Goal: Task Accomplishment & Management: Manage account settings

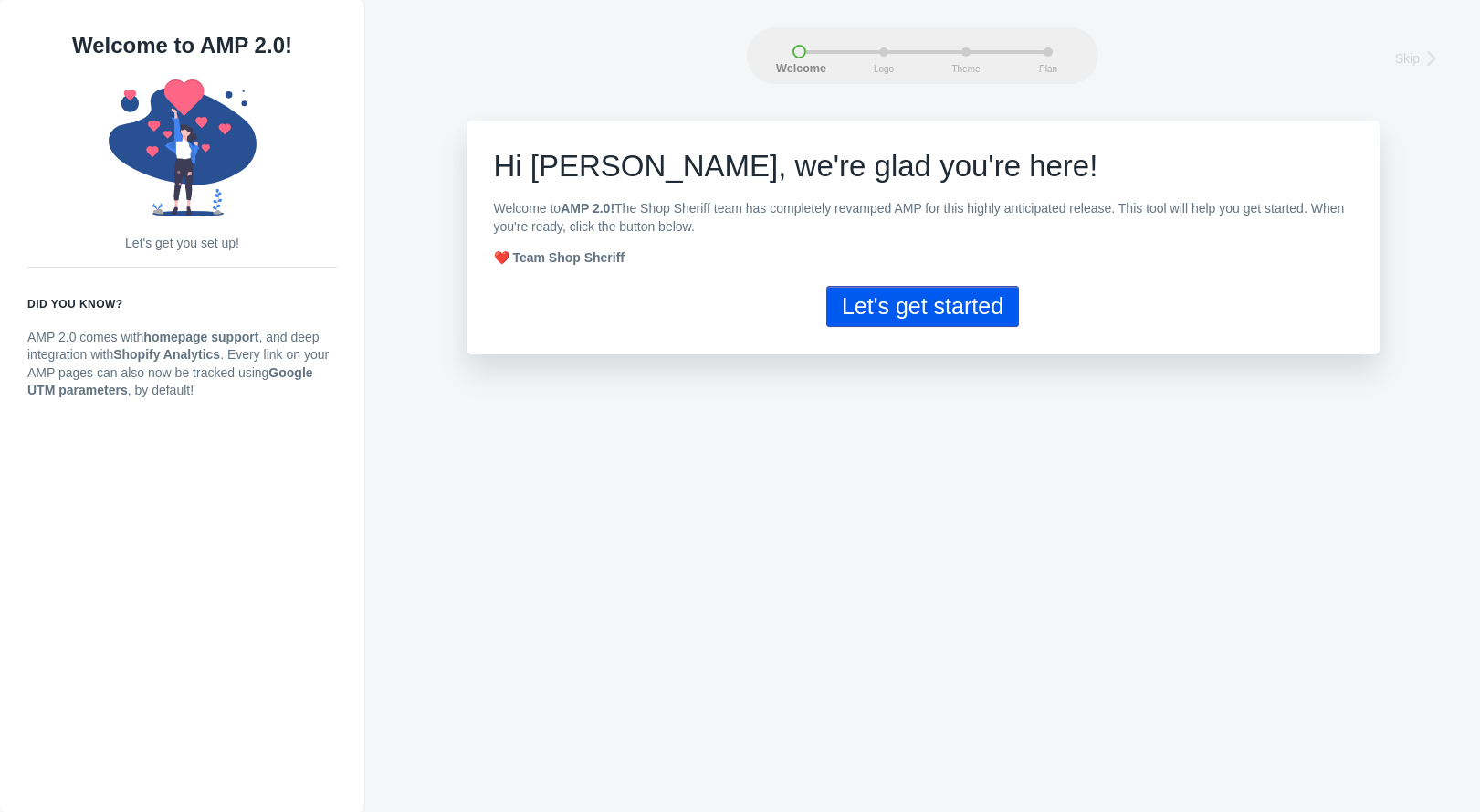
click at [911, 309] on button "Let's get started" at bounding box center [922, 306] width 193 height 41
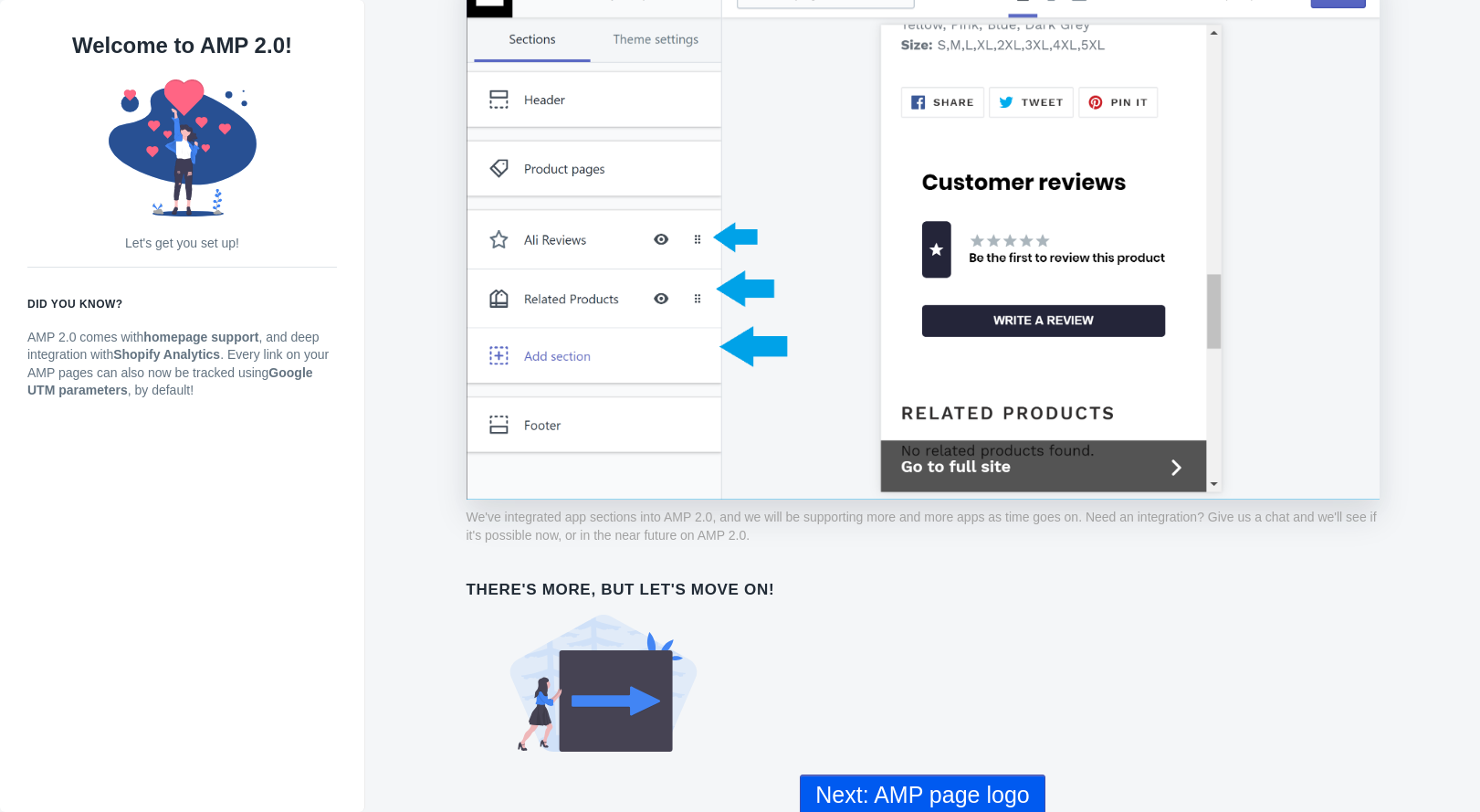
click at [951, 776] on button "Next: AMP page logo" at bounding box center [921, 795] width 245 height 41
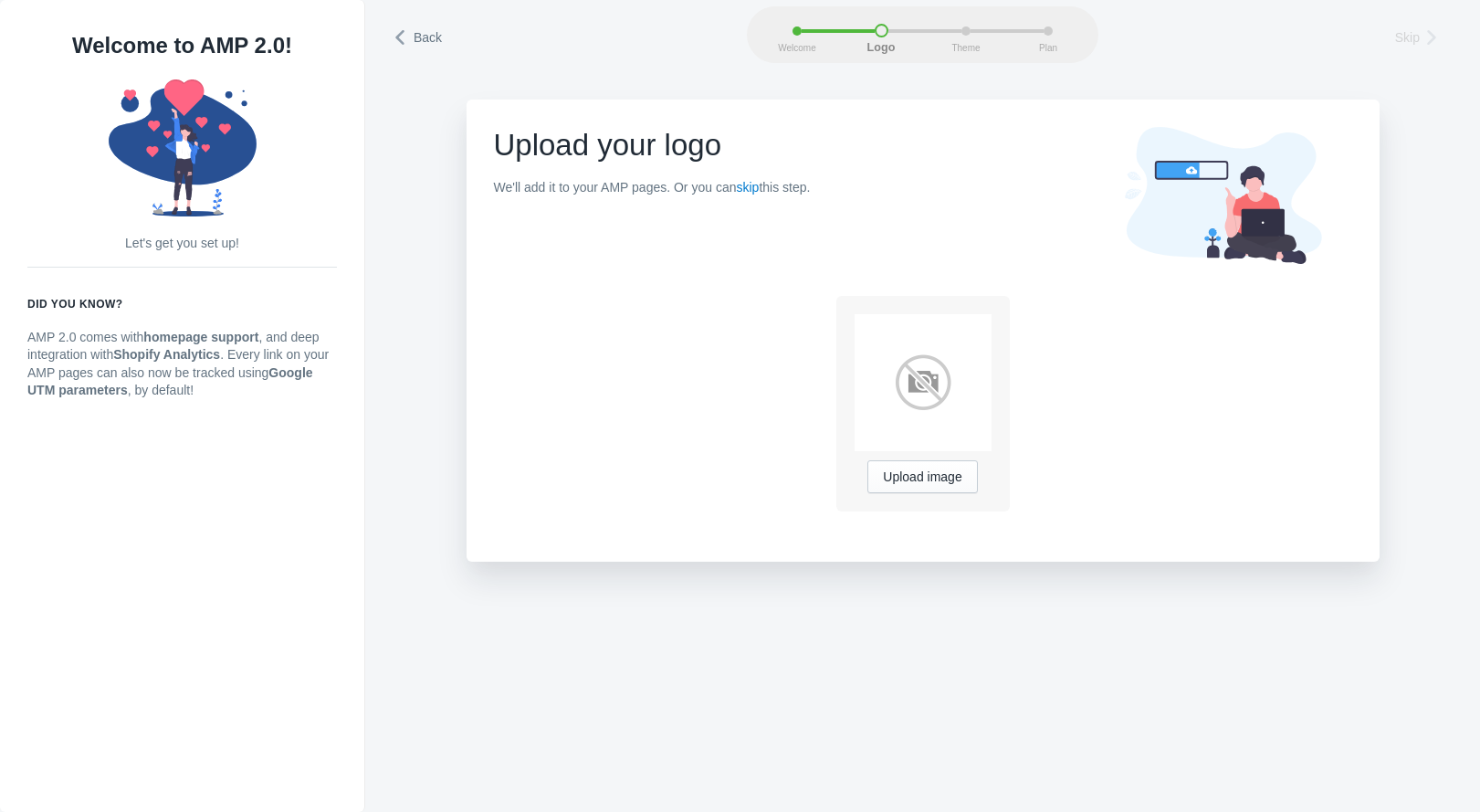
scroll to position [2, 0]
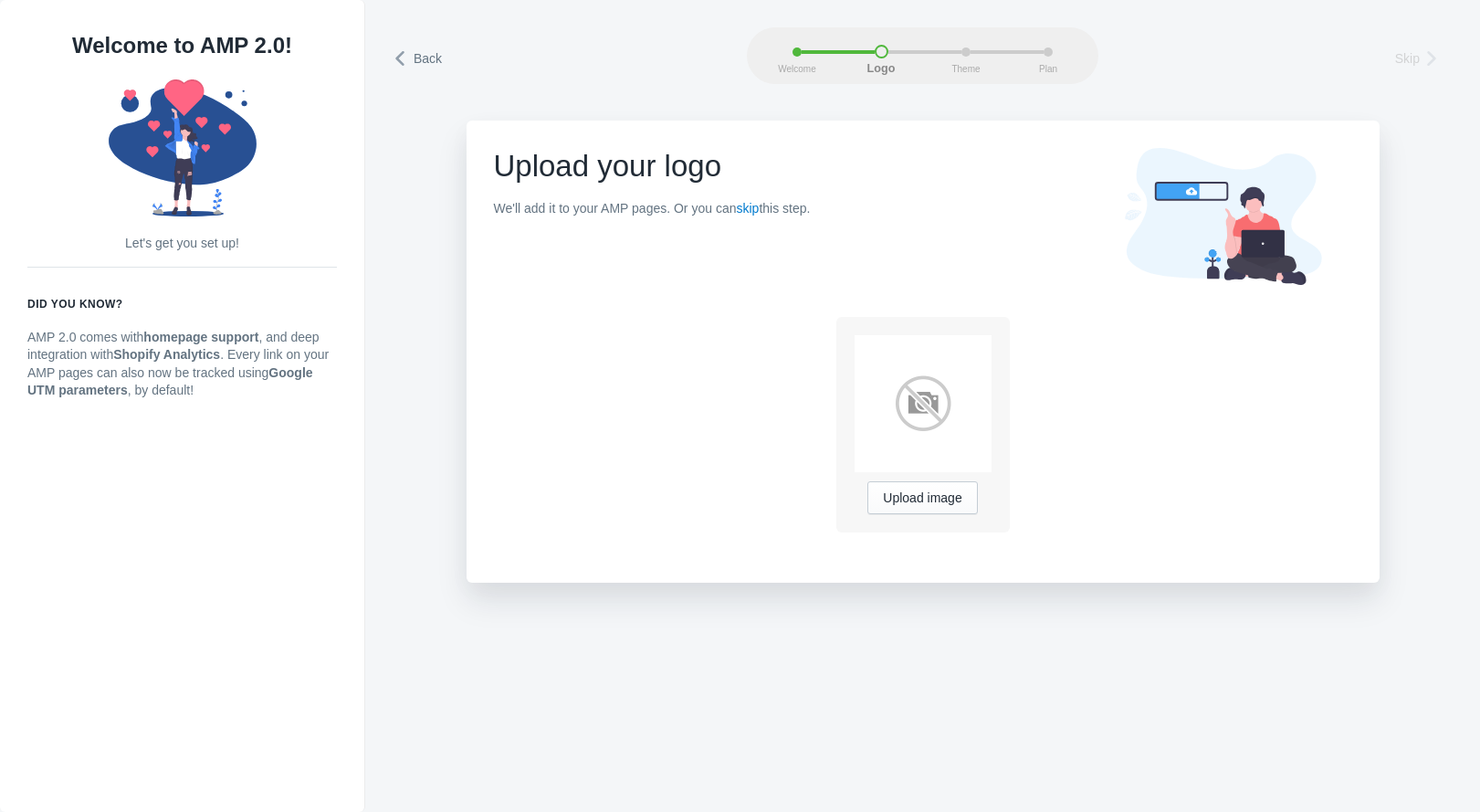
click at [1409, 58] on span "Skip" at bounding box center [1407, 58] width 25 height 18
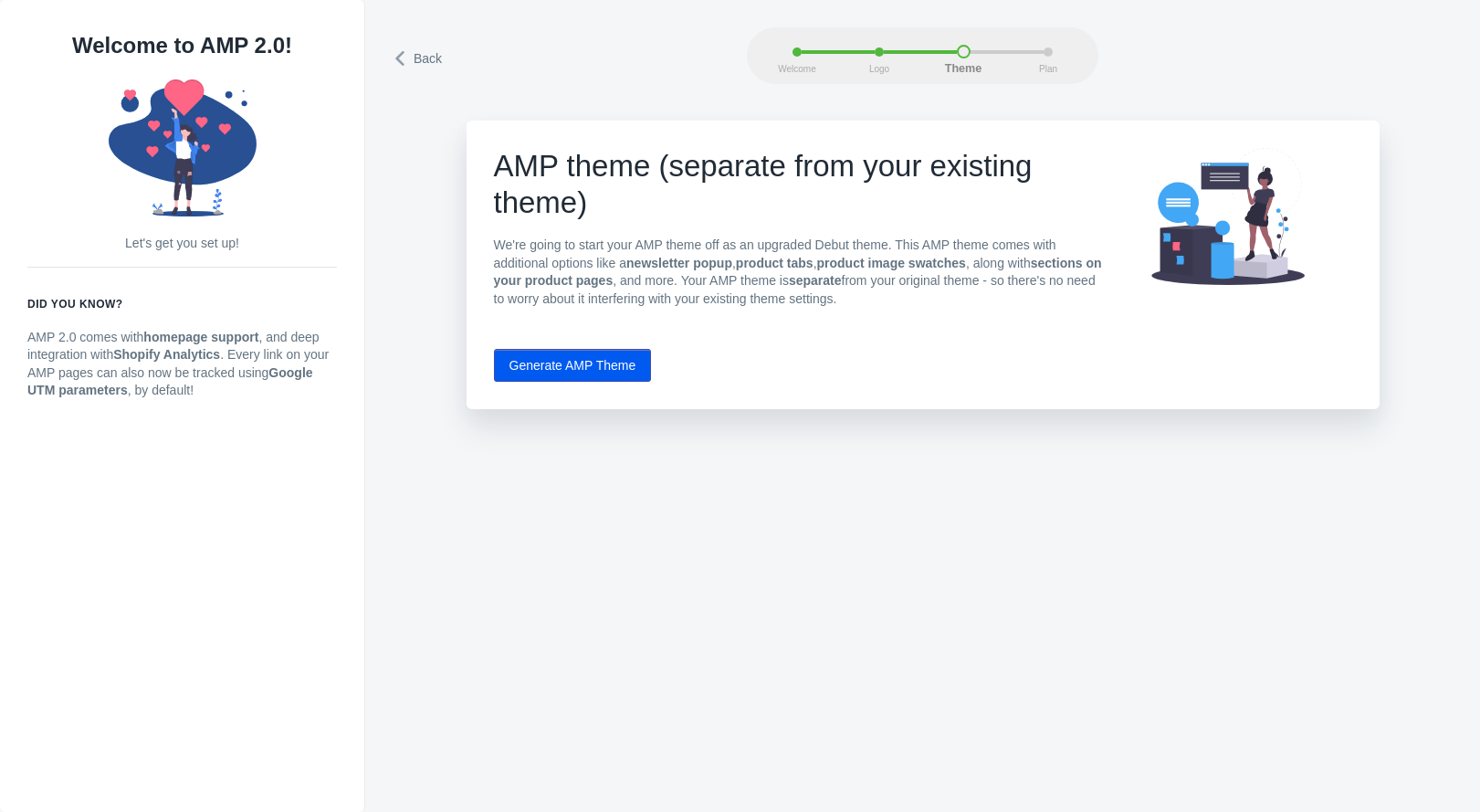
click at [572, 352] on button "Generate AMP Theme" at bounding box center [573, 365] width 158 height 33
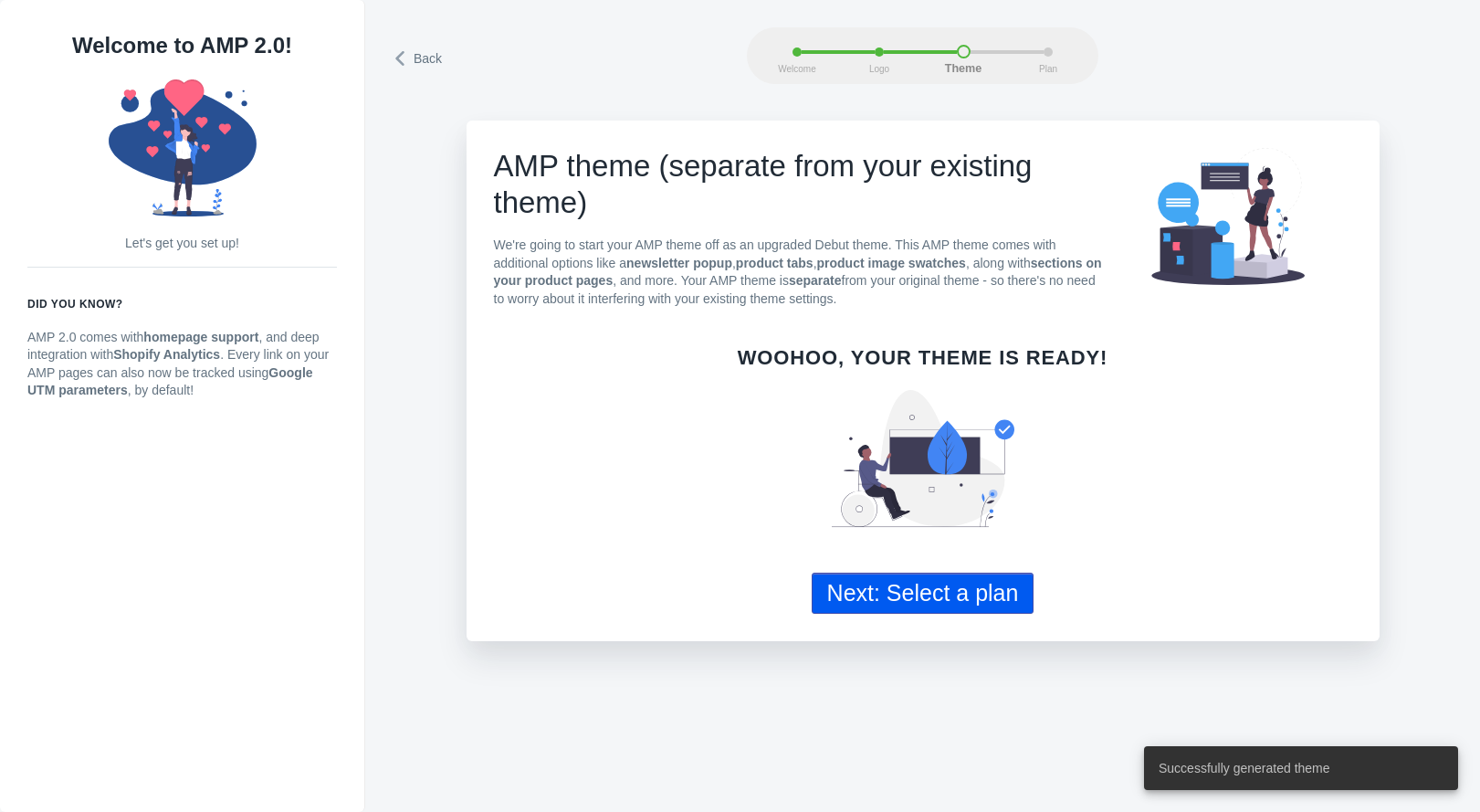
click at [899, 585] on button "Next: Select a plan" at bounding box center [923, 592] width 223 height 41
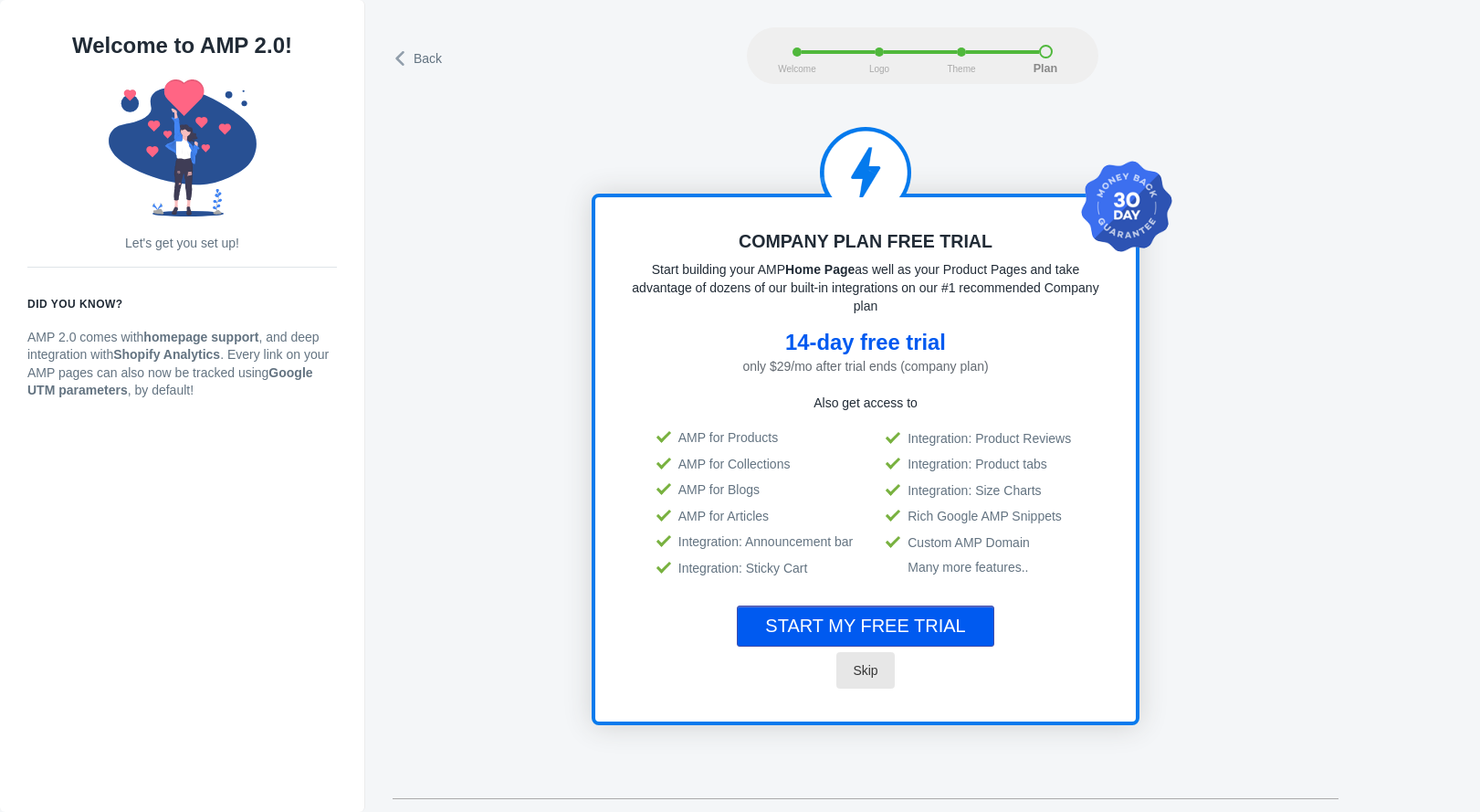
click at [871, 663] on span "Skip" at bounding box center [865, 670] width 25 height 14
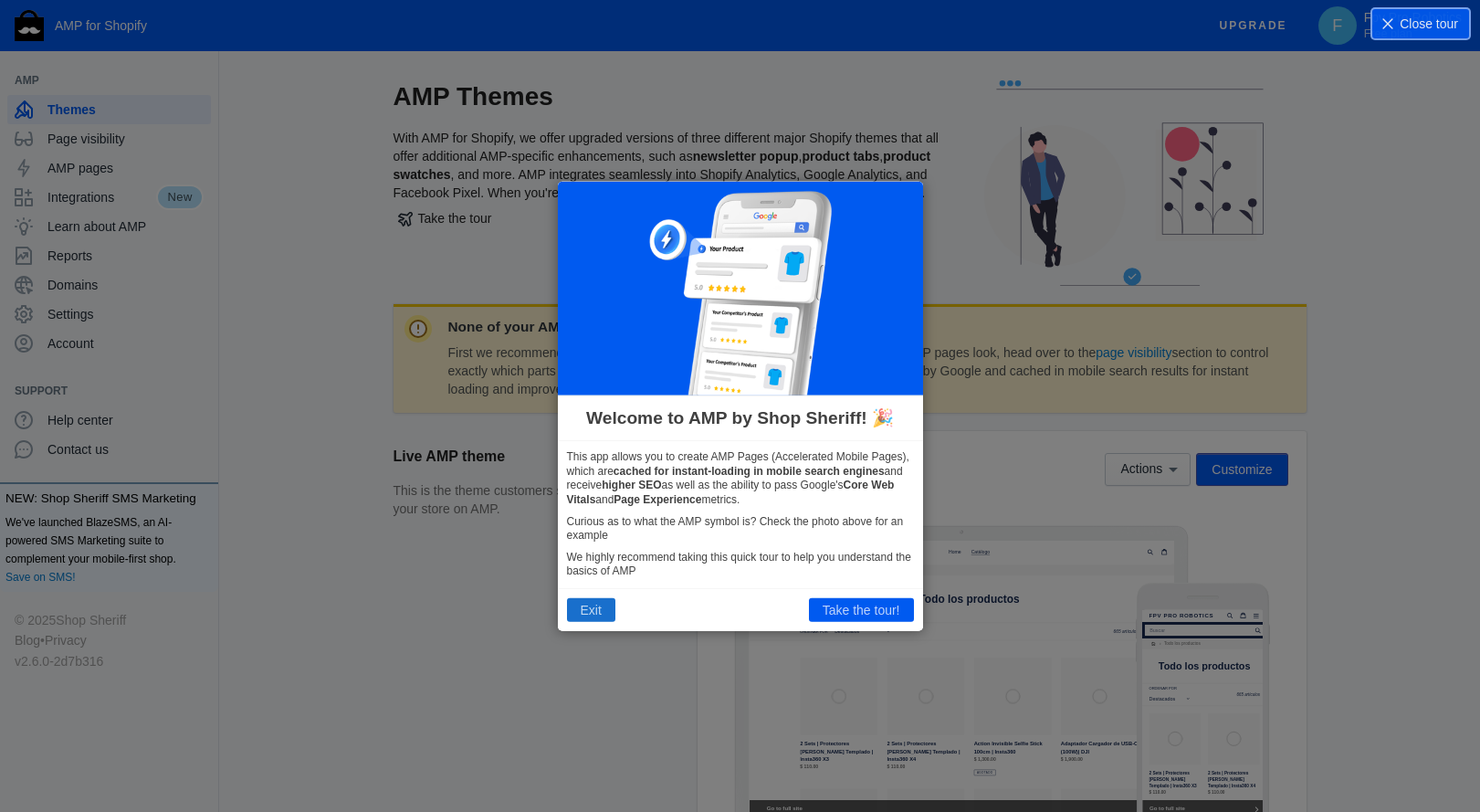
click at [596, 608] on button "Exit" at bounding box center [591, 609] width 48 height 24
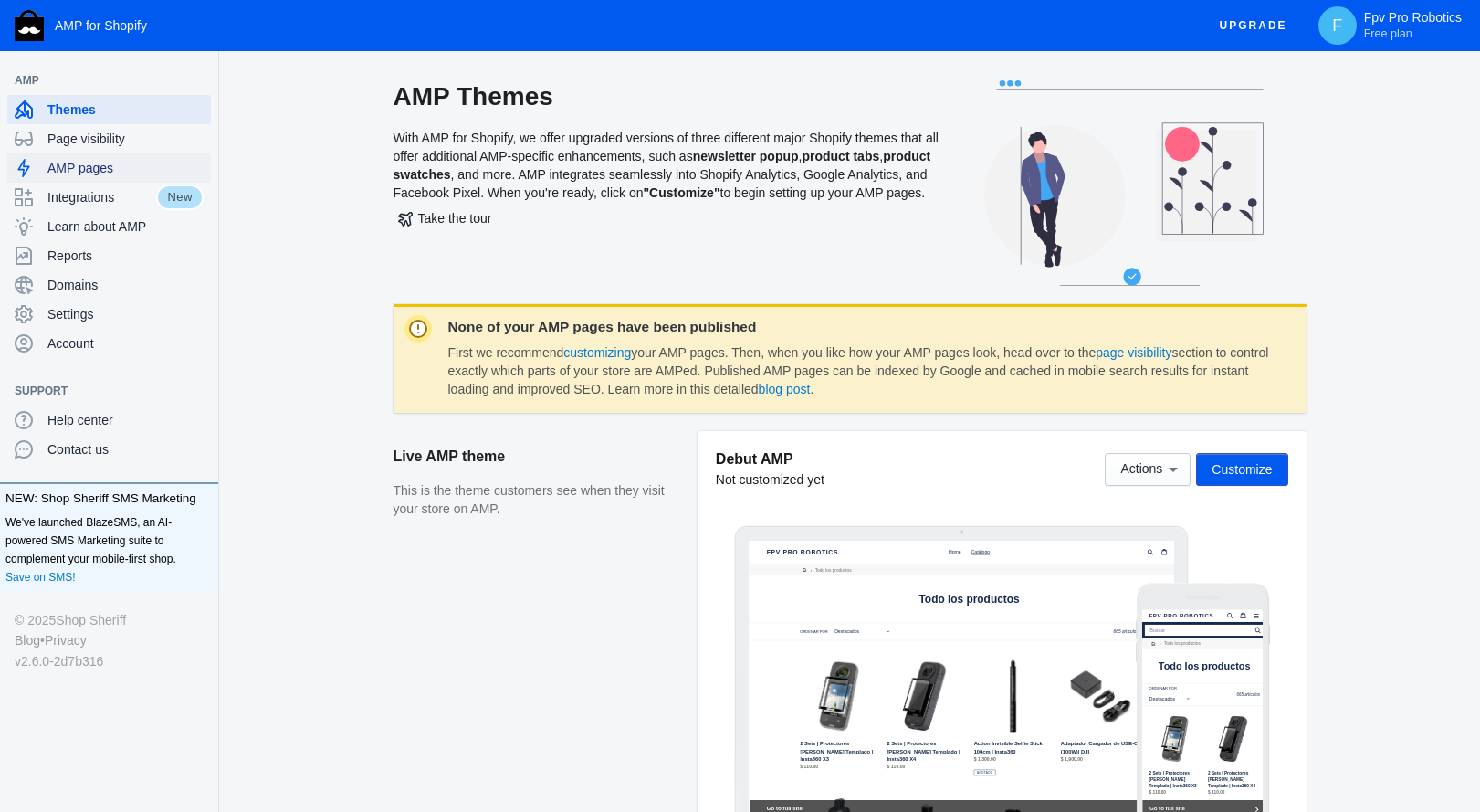
click at [126, 172] on span "AMP pages" at bounding box center [125, 168] width 156 height 18
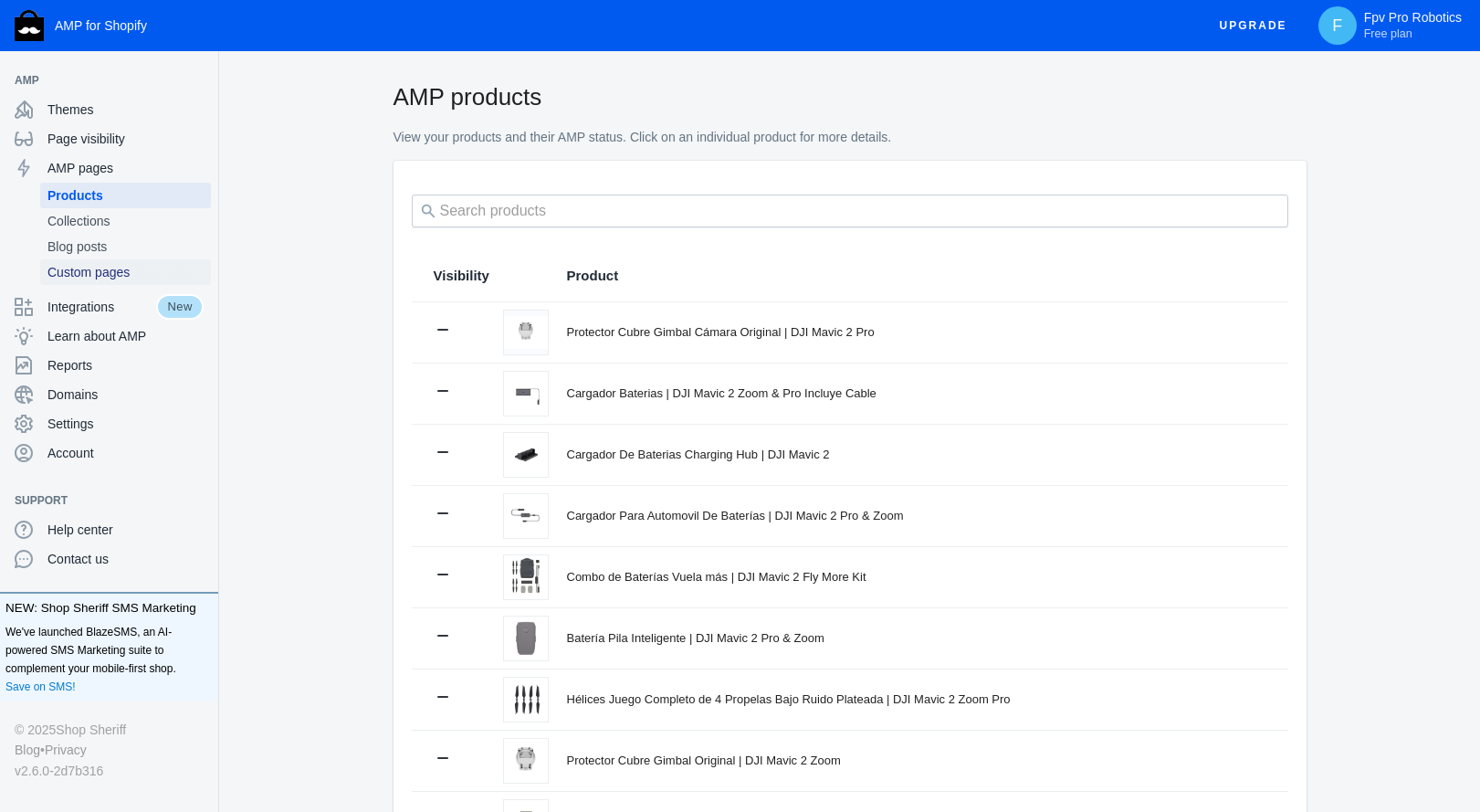
click at [155, 267] on span "Custom pages" at bounding box center [125, 272] width 156 height 18
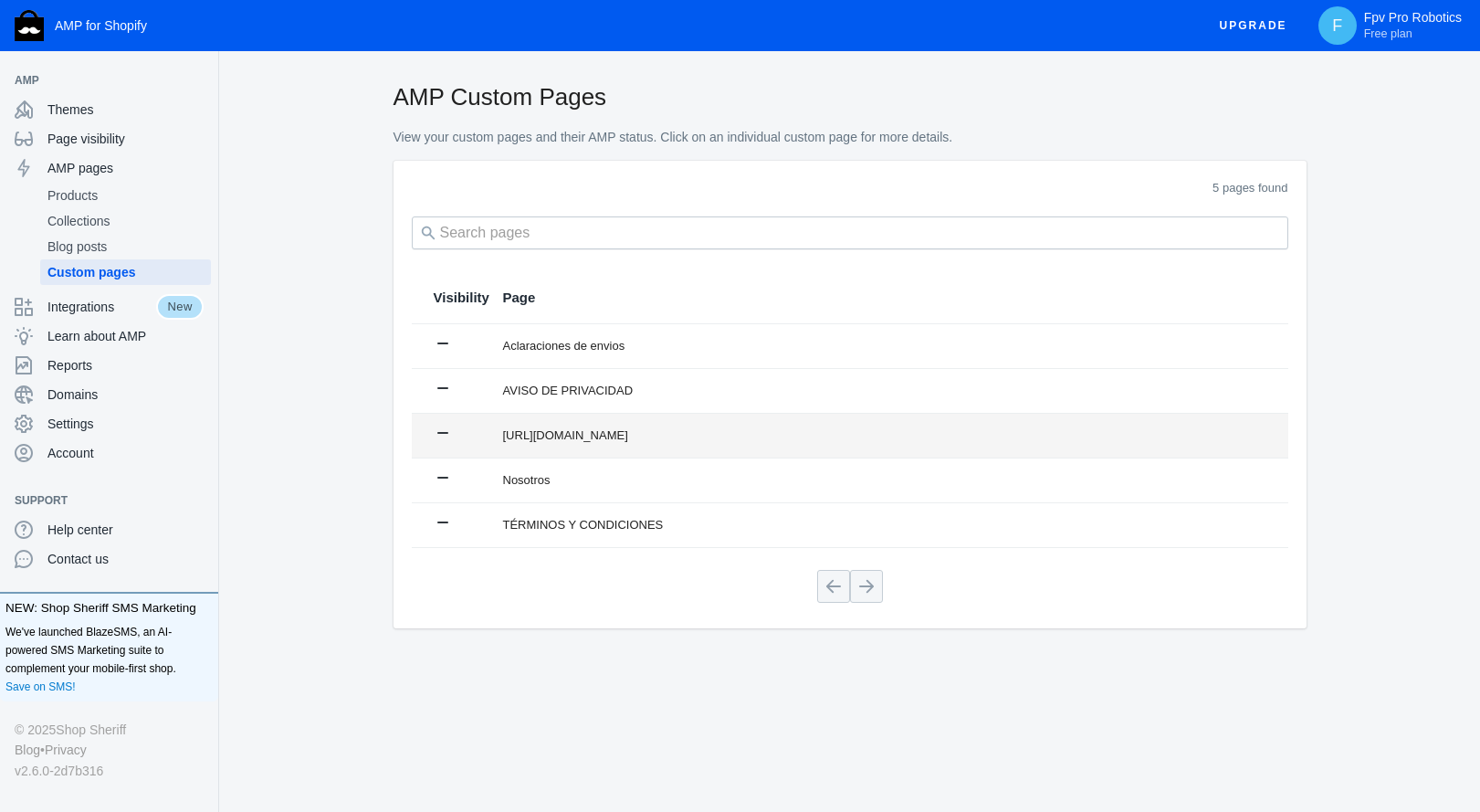
click at [627, 438] on div "https://www.dronesfpvpro.com.mx" at bounding box center [884, 435] width 763 height 18
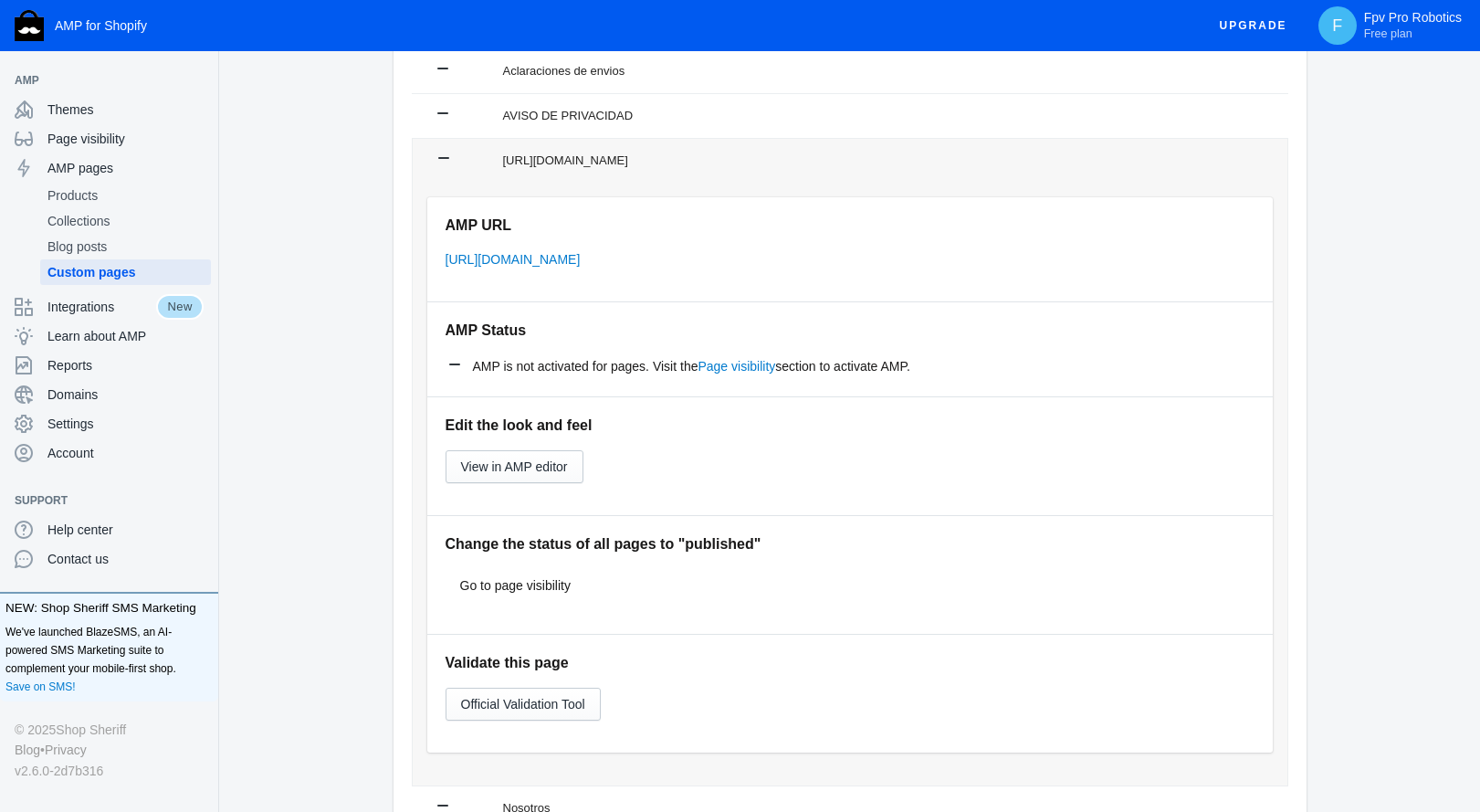
scroll to position [346, 0]
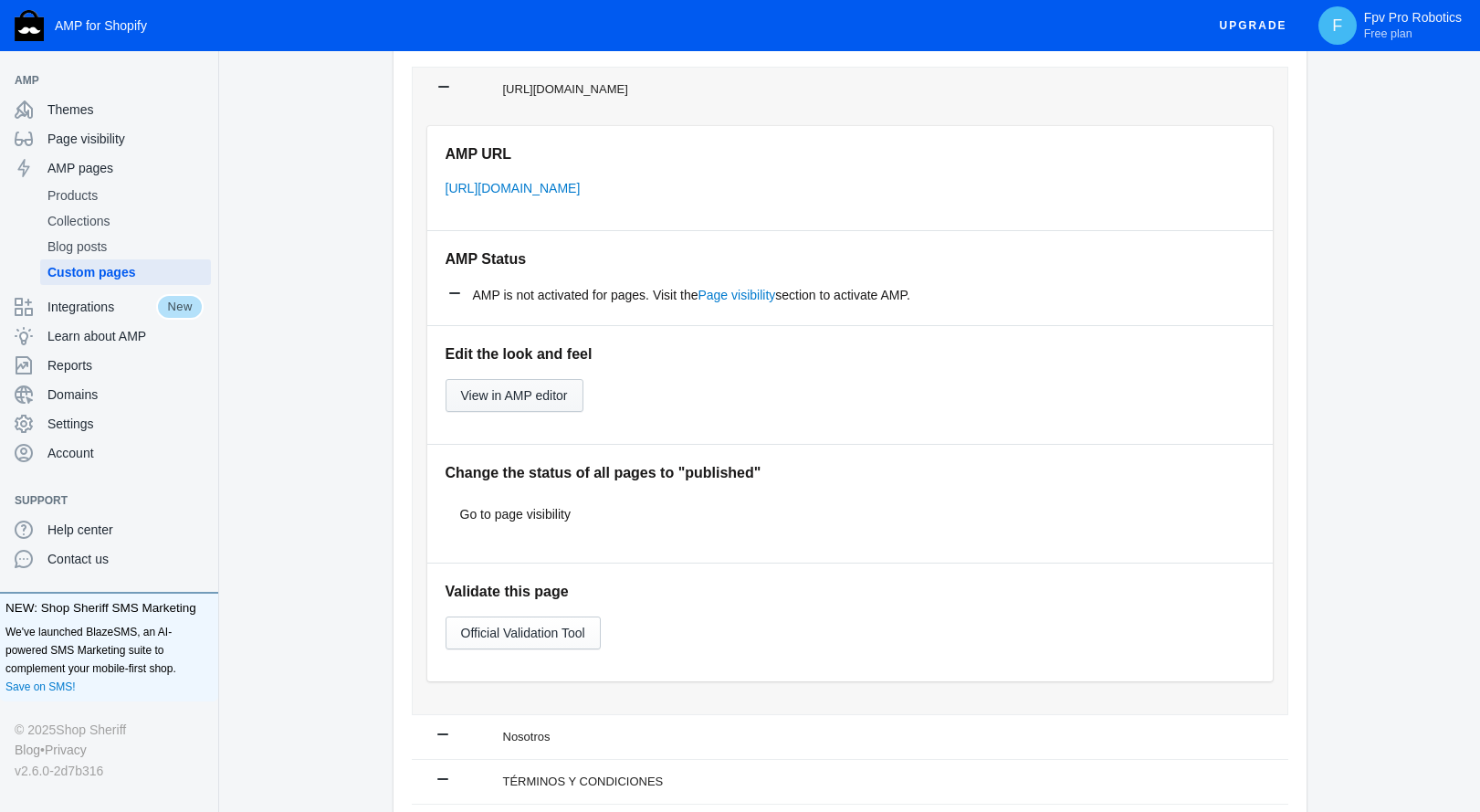
click at [503, 392] on span "View in AMP editor" at bounding box center [513, 394] width 107 height 14
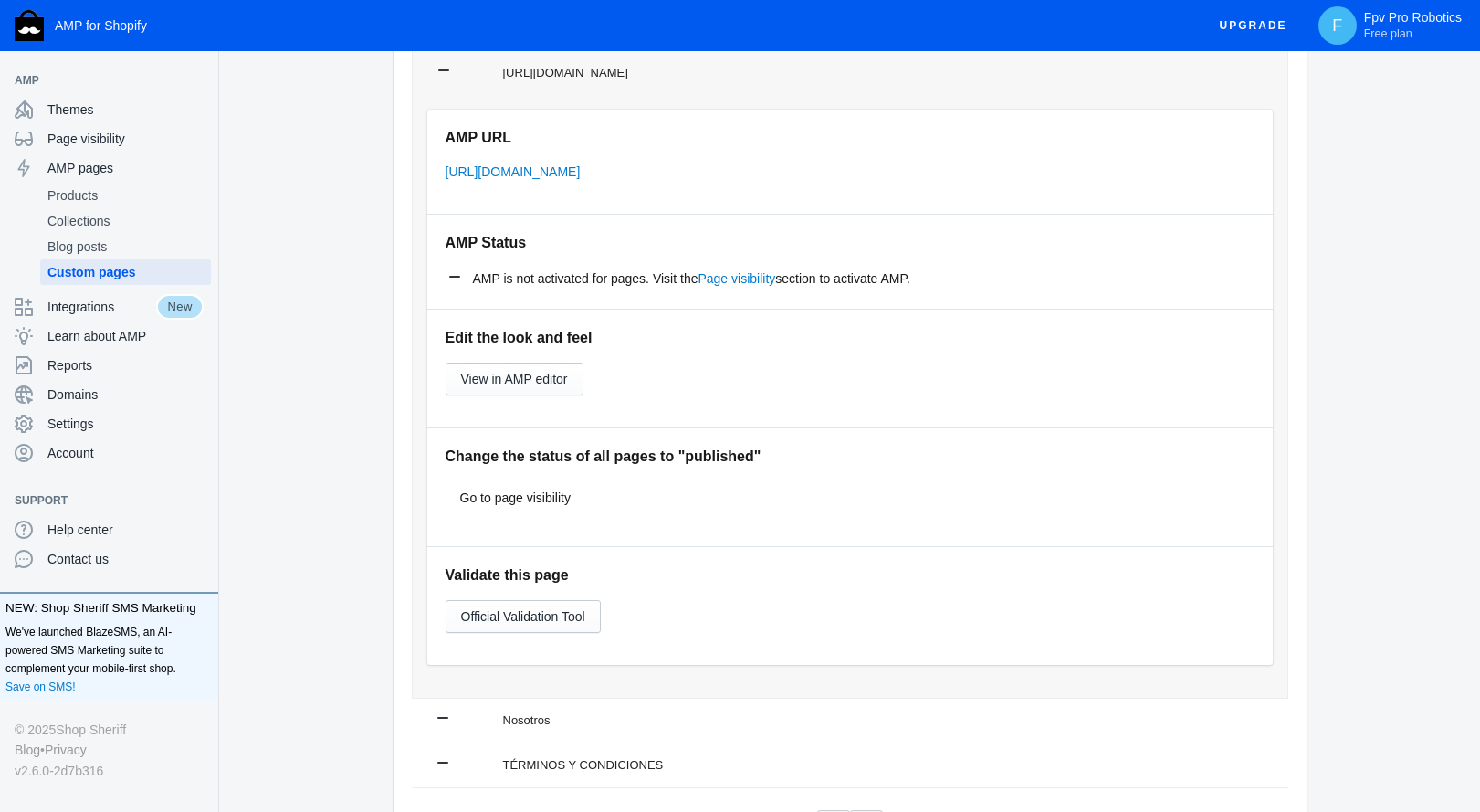
scroll to position [462, 0]
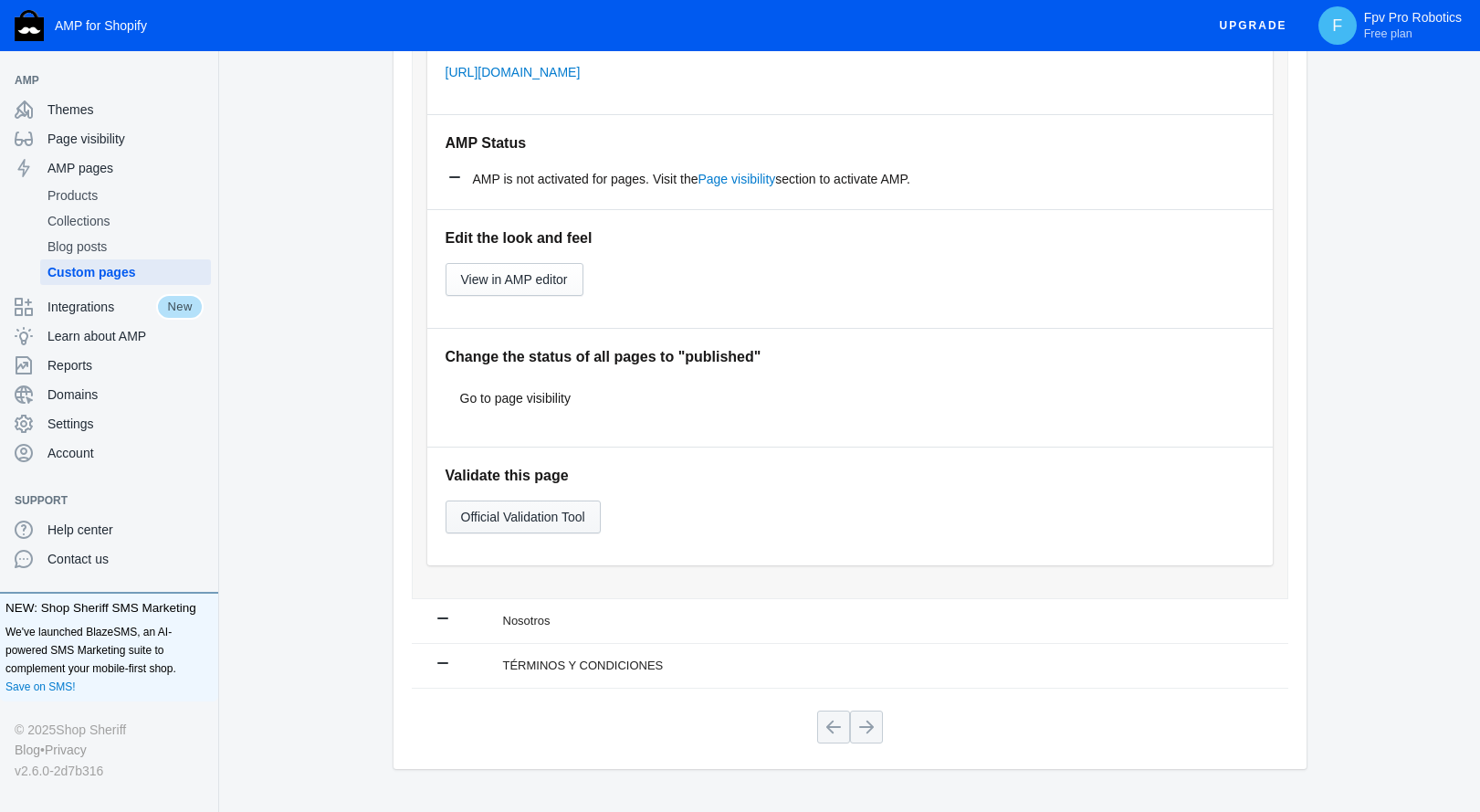
click at [576, 510] on span "Official Validation Tool" at bounding box center [522, 516] width 124 height 14
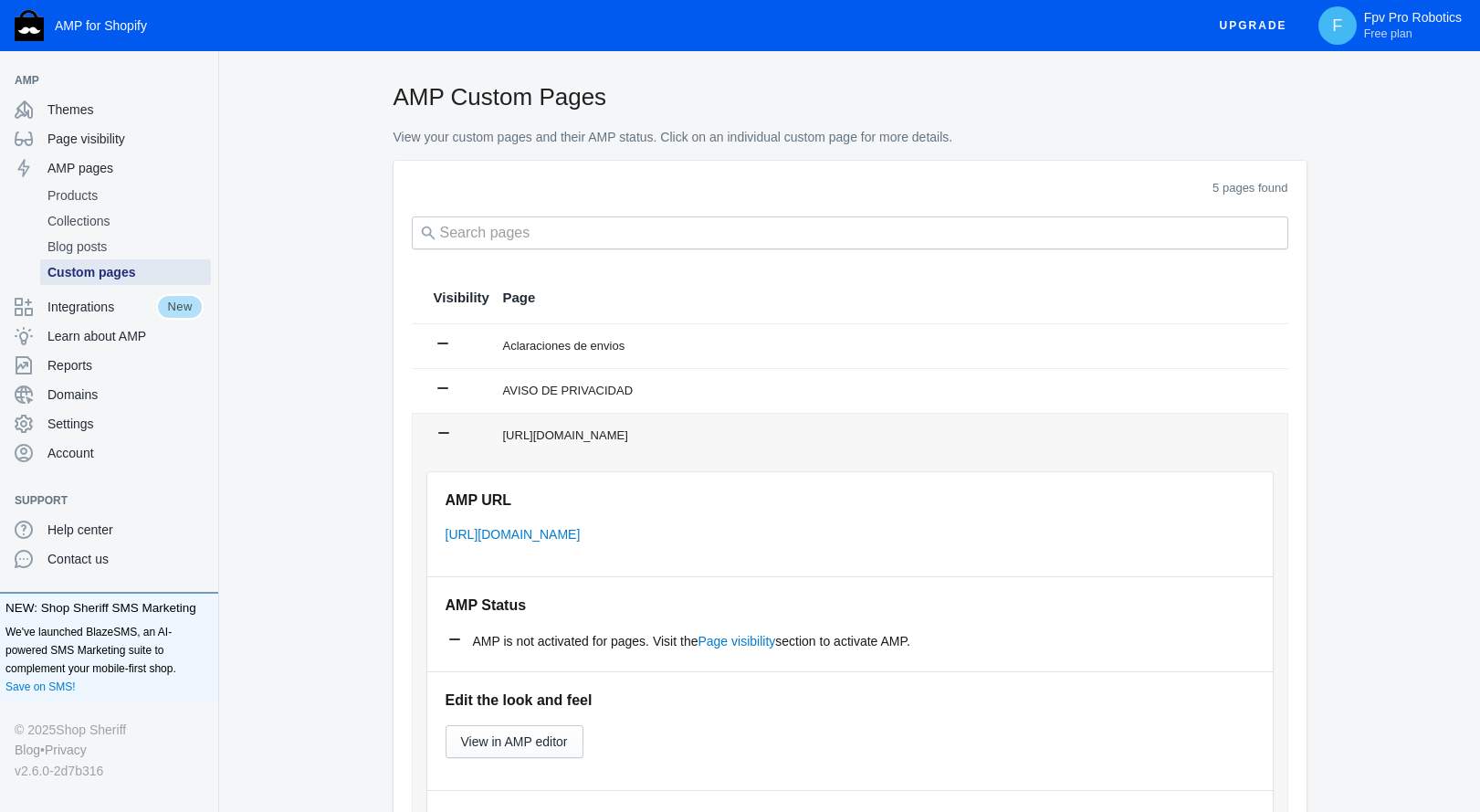
scroll to position [0, 0]
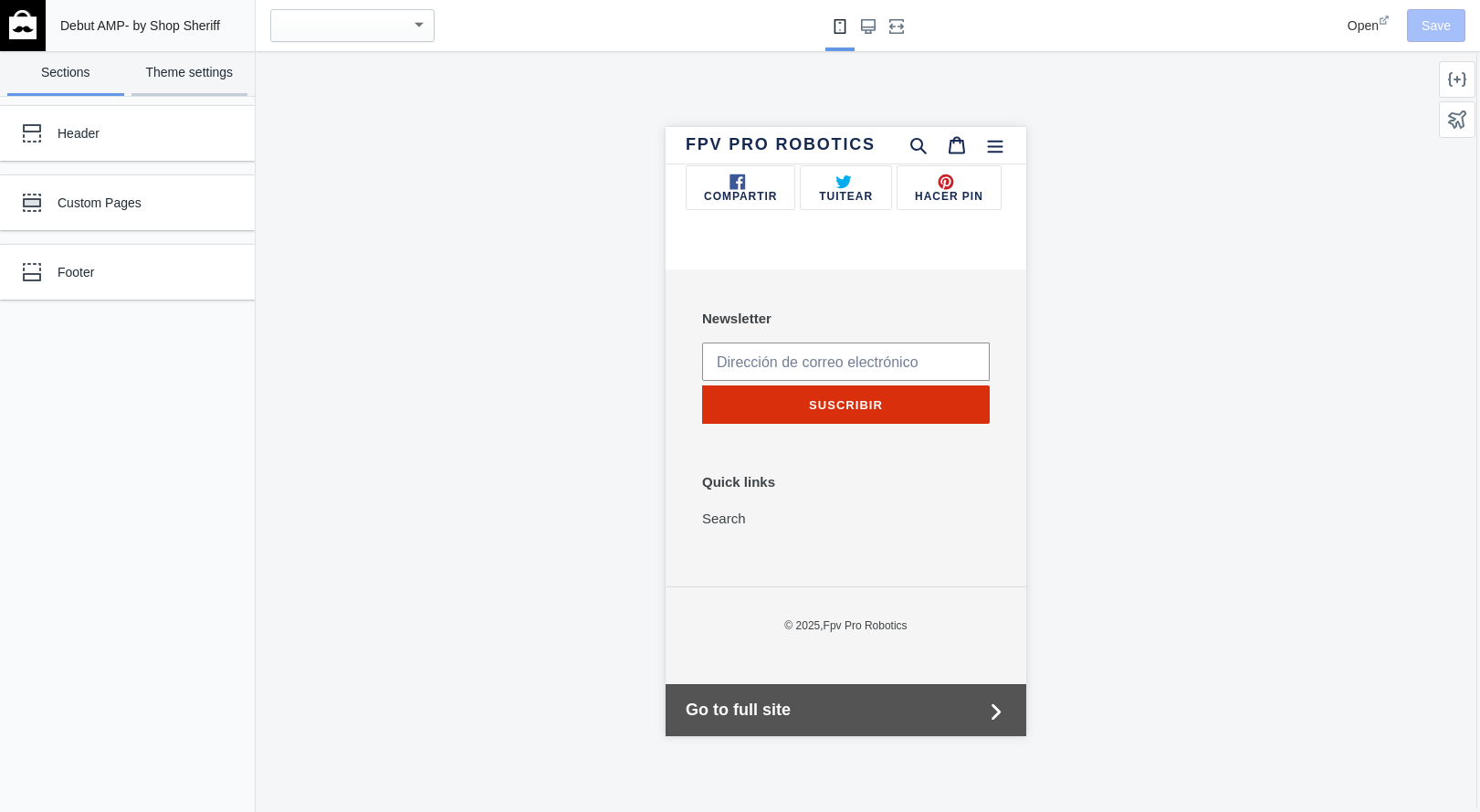
click at [207, 82] on link "Theme settings" at bounding box center [190, 73] width 117 height 45
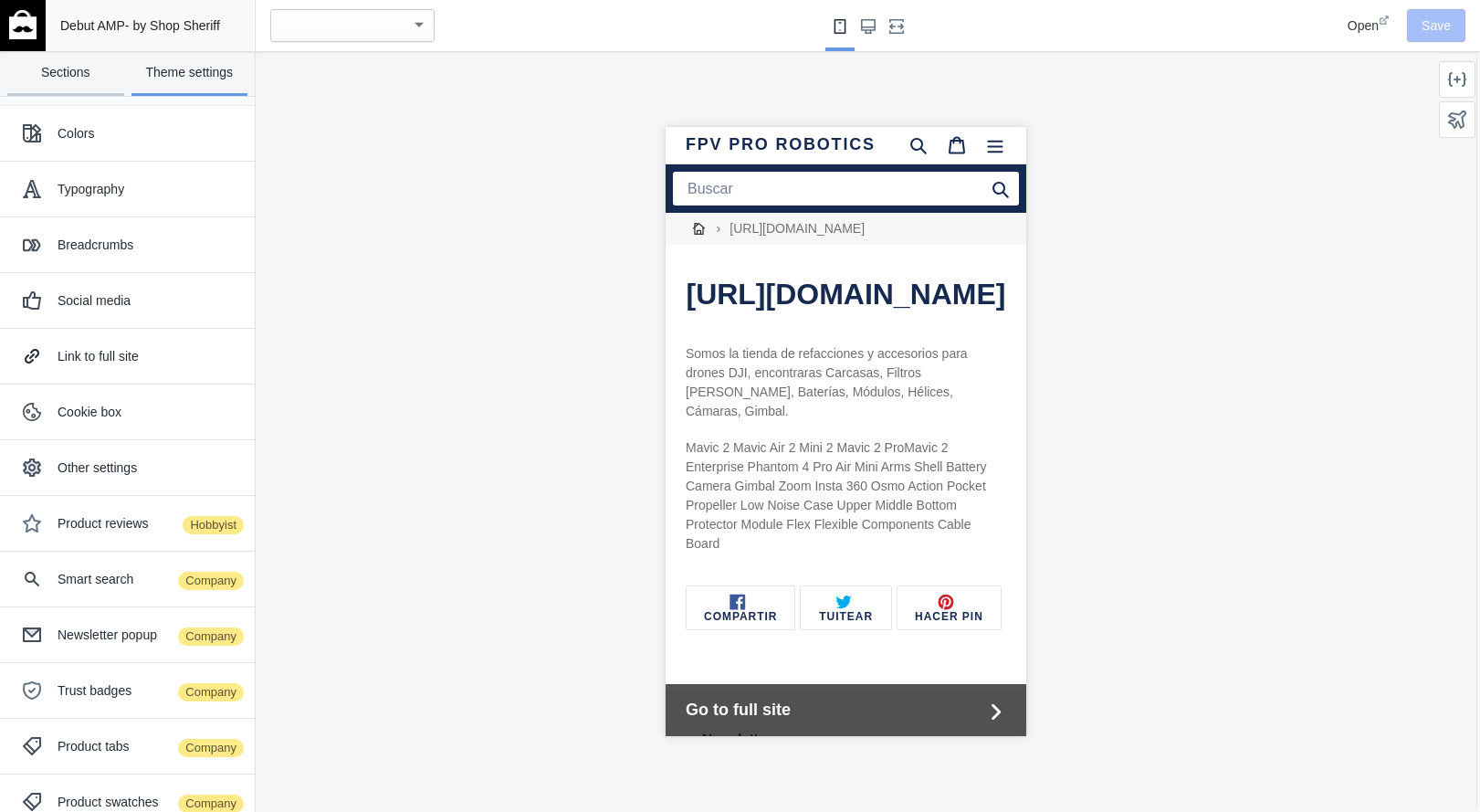
click at [68, 68] on link "Sections" at bounding box center [66, 73] width 117 height 45
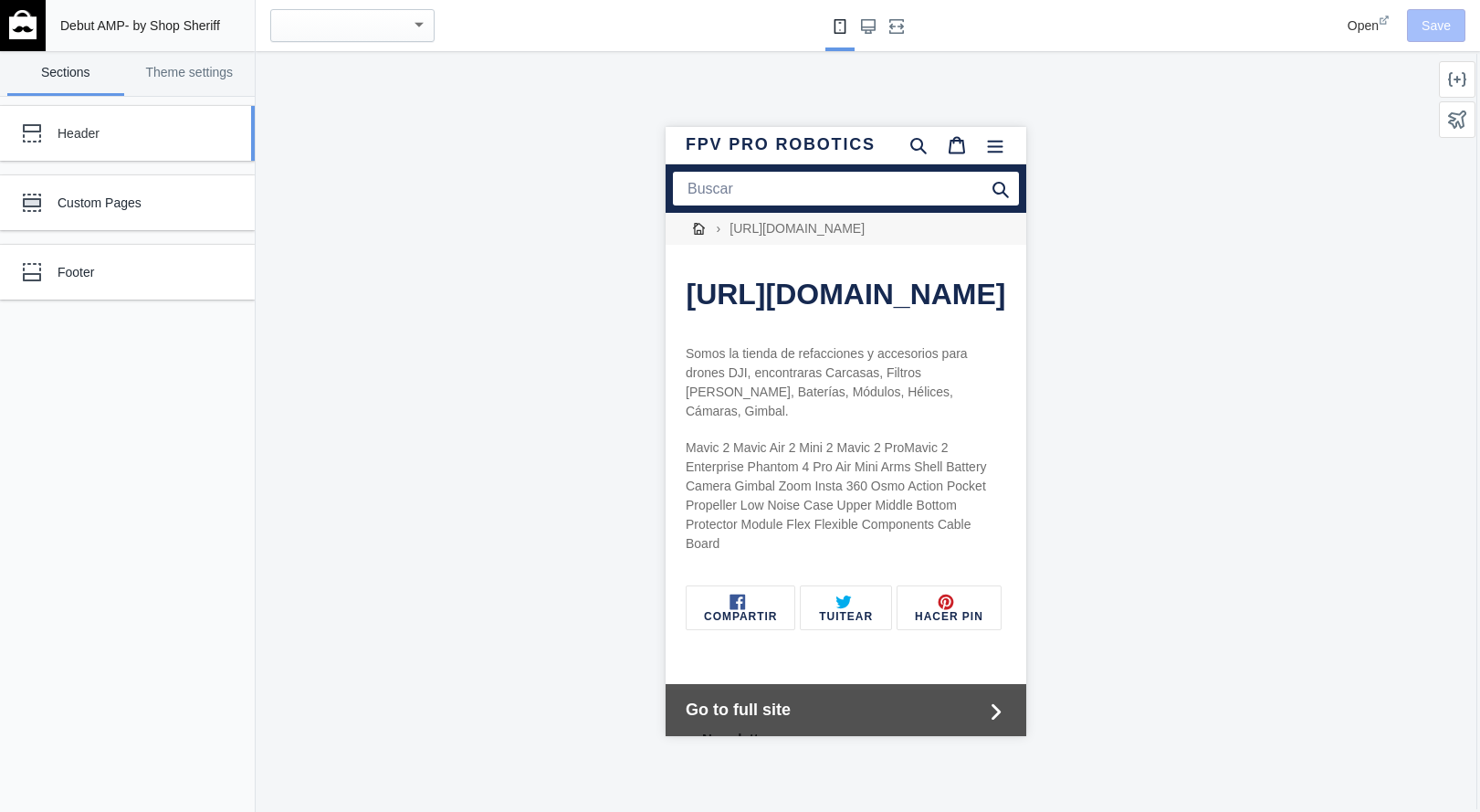
click at [104, 132] on div "Header" at bounding box center [136, 132] width 157 height 18
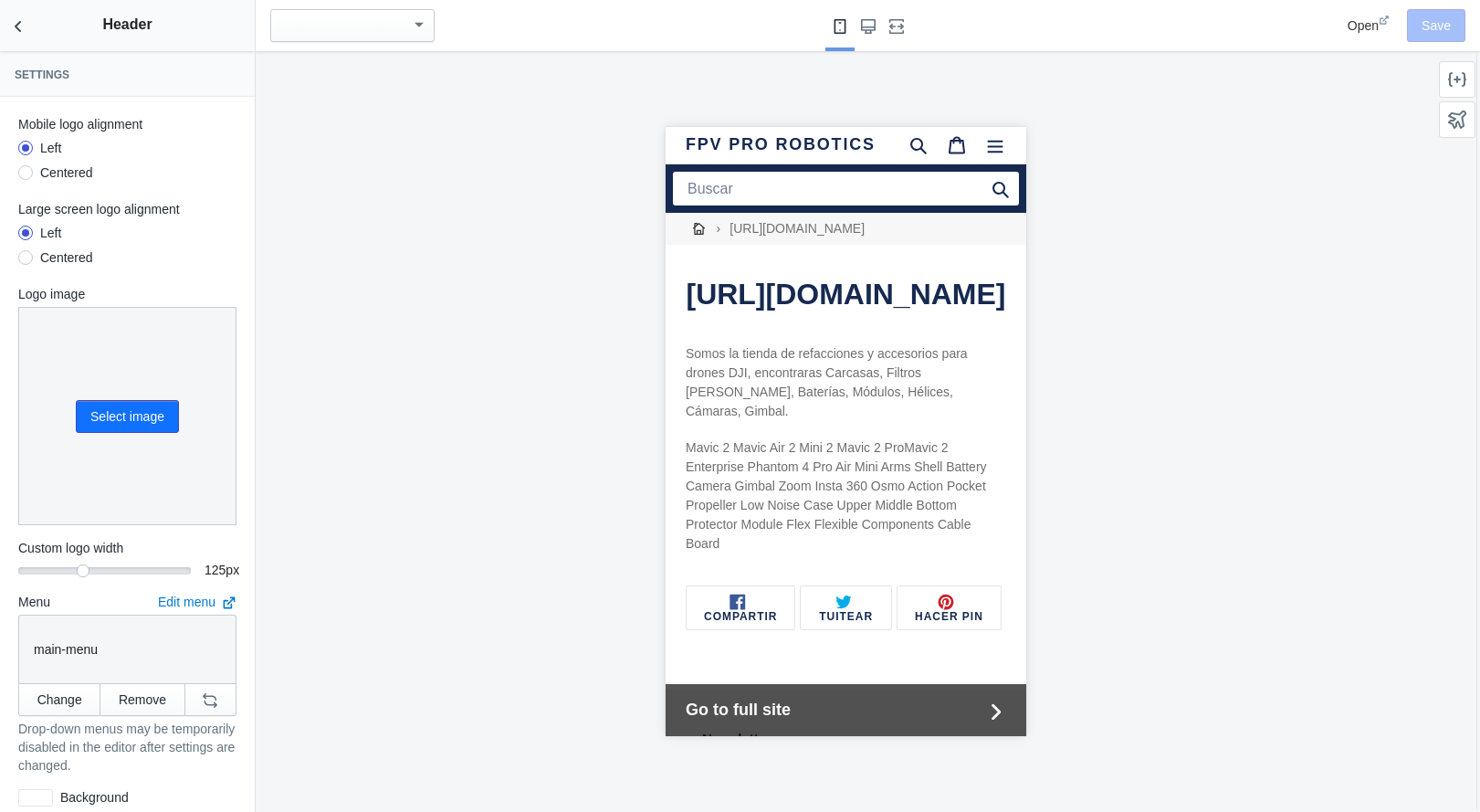
click at [30, 172] on div at bounding box center [25, 172] width 14 height 14
click at [26, 176] on input "Centered" at bounding box center [26, 176] width 0 height 0
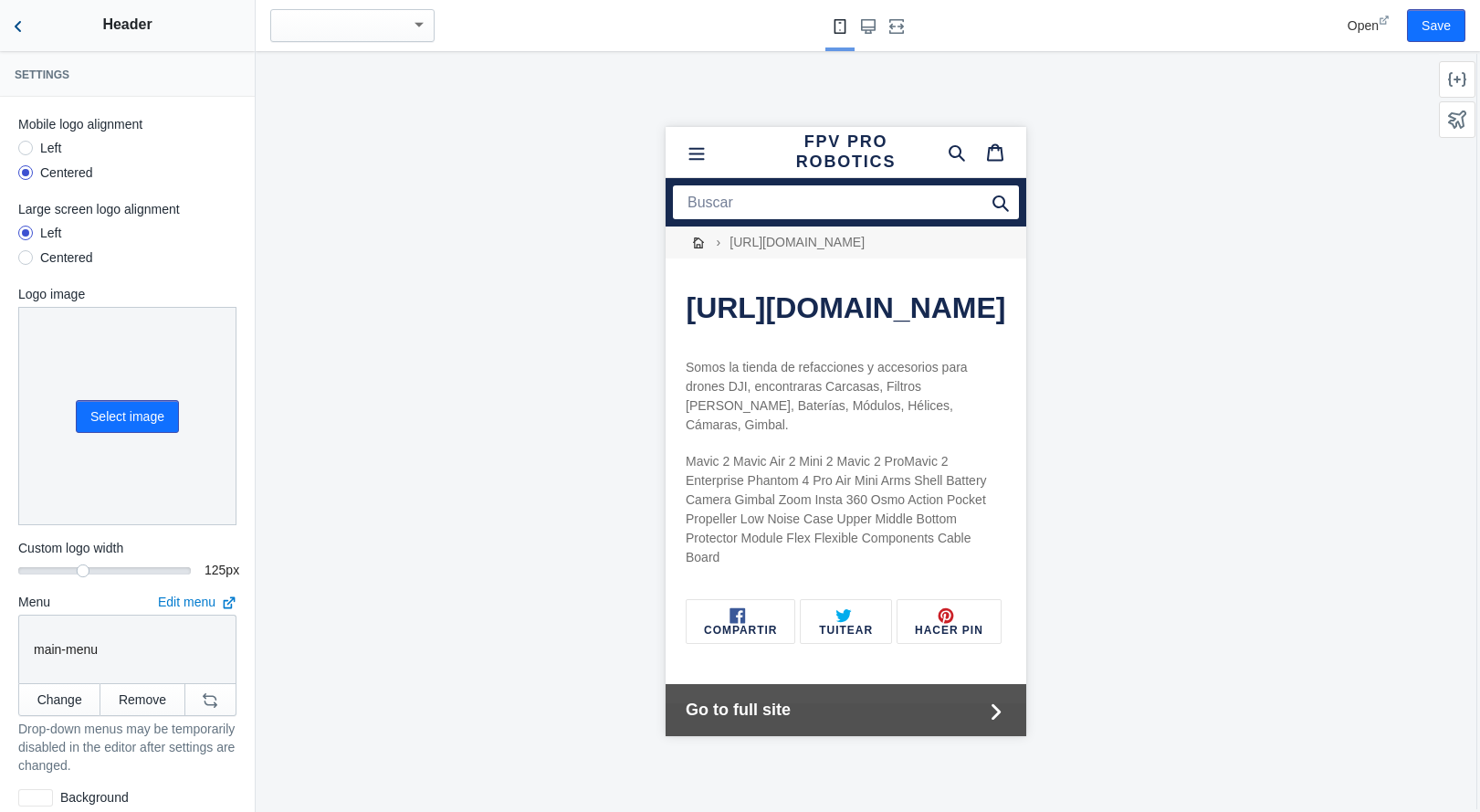
click at [27, 29] on icon "Back to sections" at bounding box center [18, 26] width 18 height 18
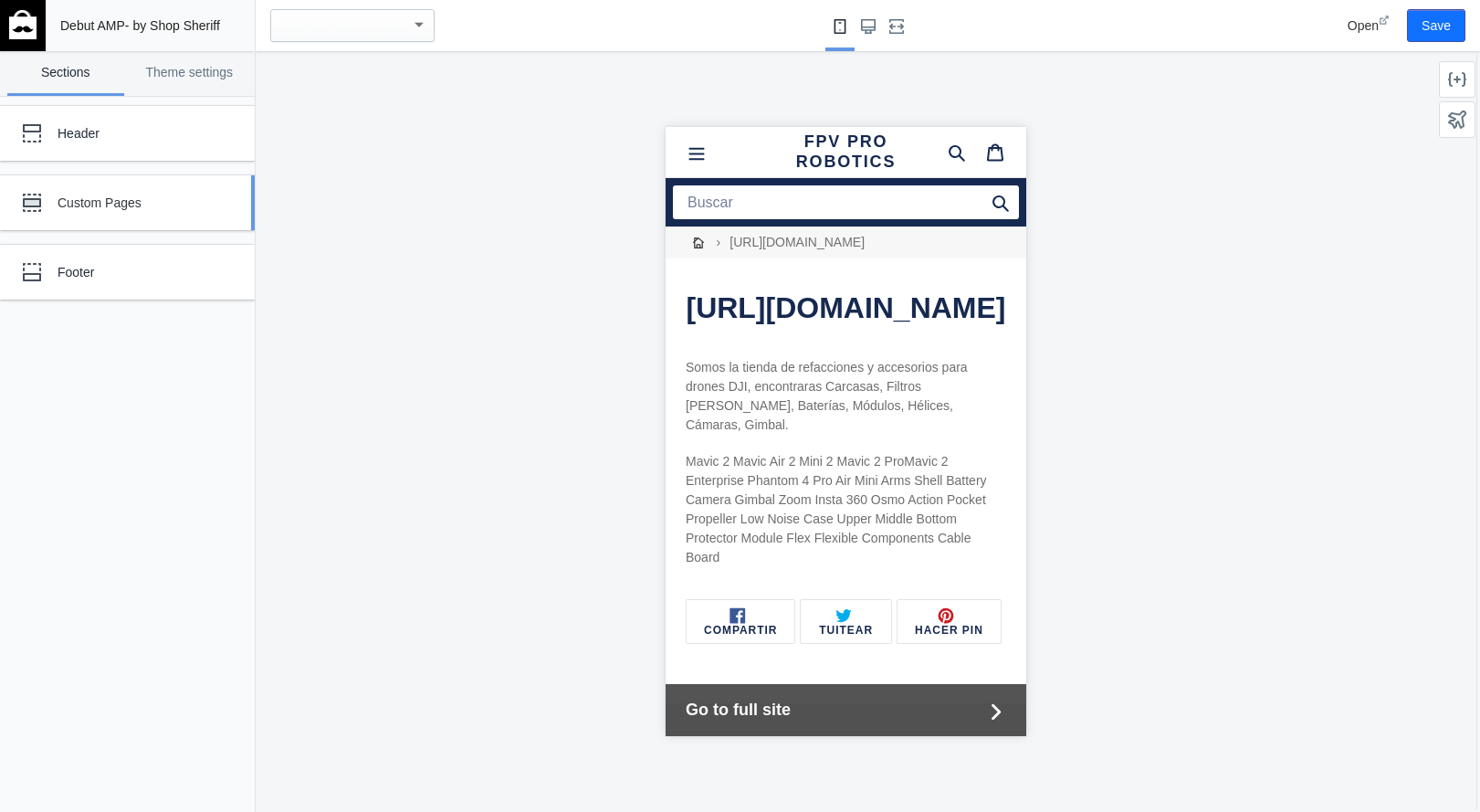
click at [140, 199] on div "Custom Pages" at bounding box center [136, 203] width 157 height 18
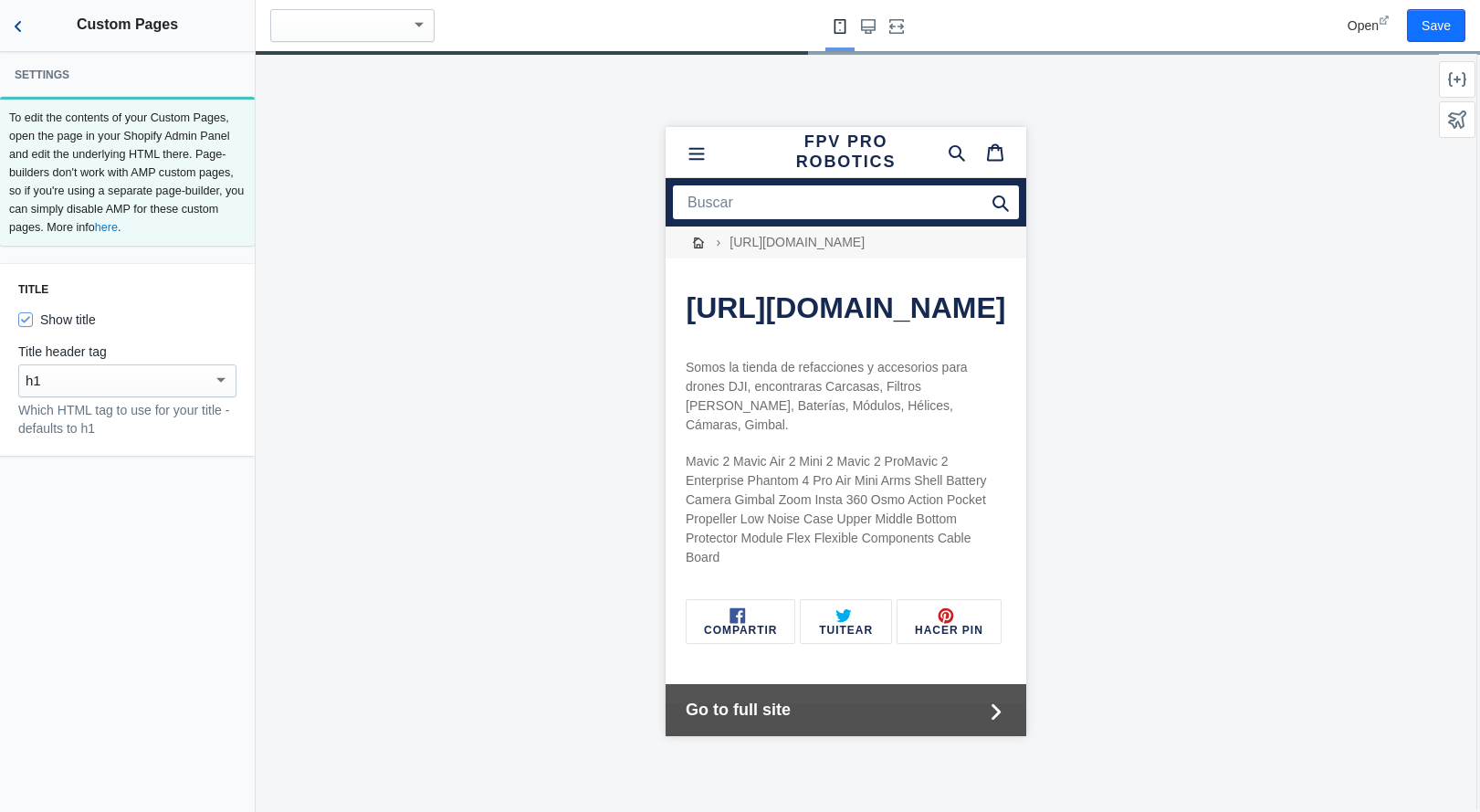
click at [28, 36] on button "Back to sections" at bounding box center [18, 25] width 36 height 51
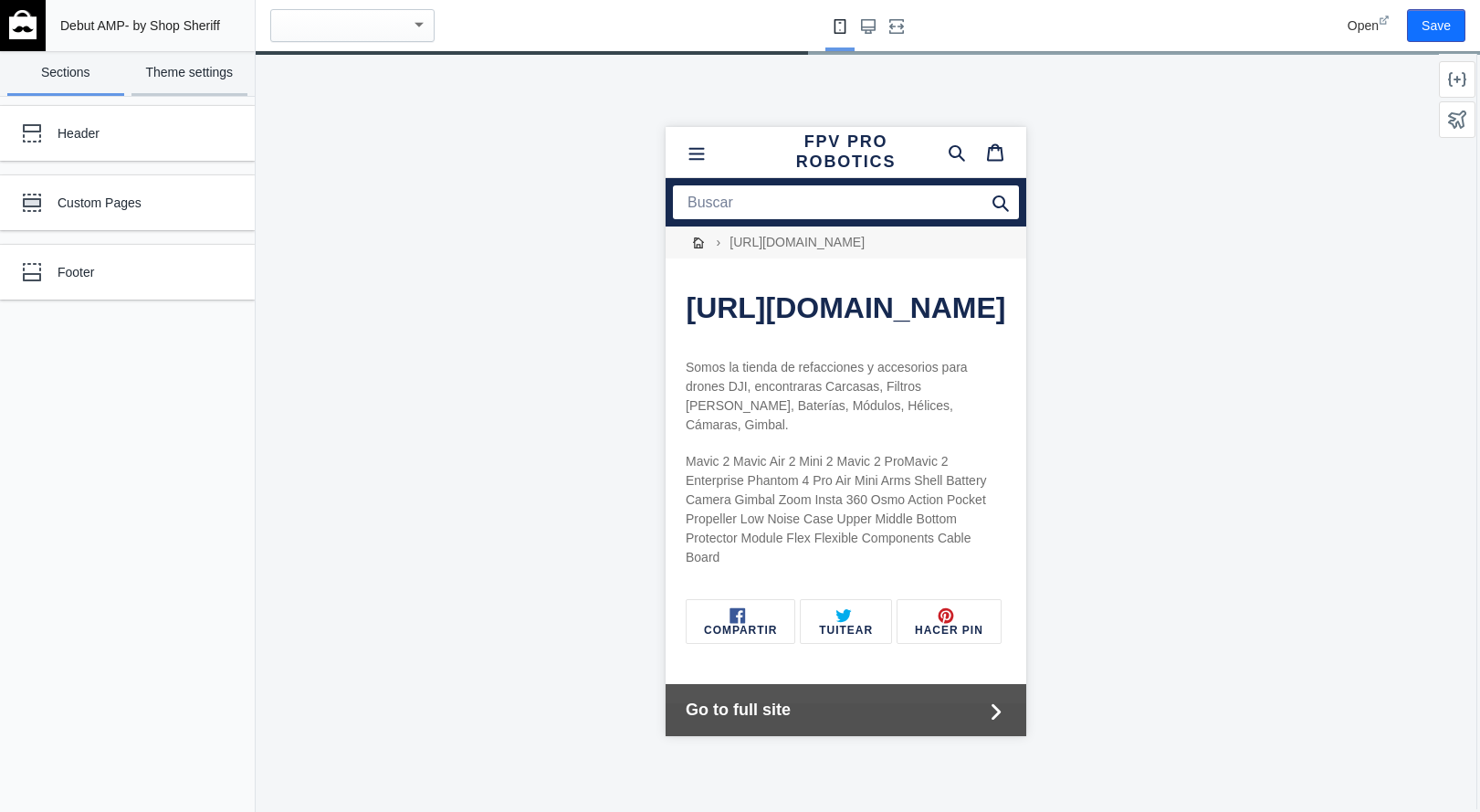
click at [167, 73] on link "Theme settings" at bounding box center [190, 73] width 117 height 45
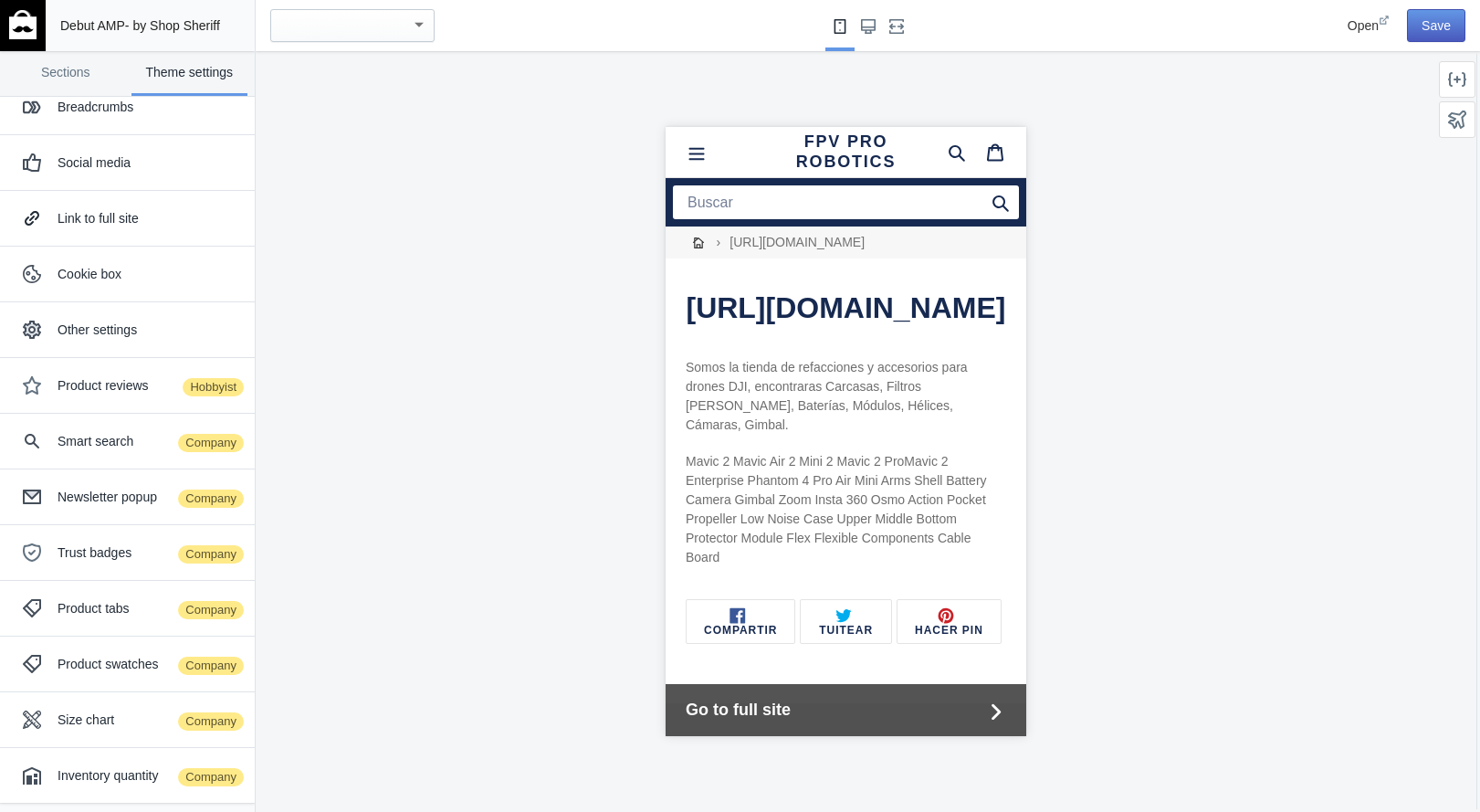
click at [1431, 25] on button "Save" at bounding box center [1436, 26] width 59 height 33
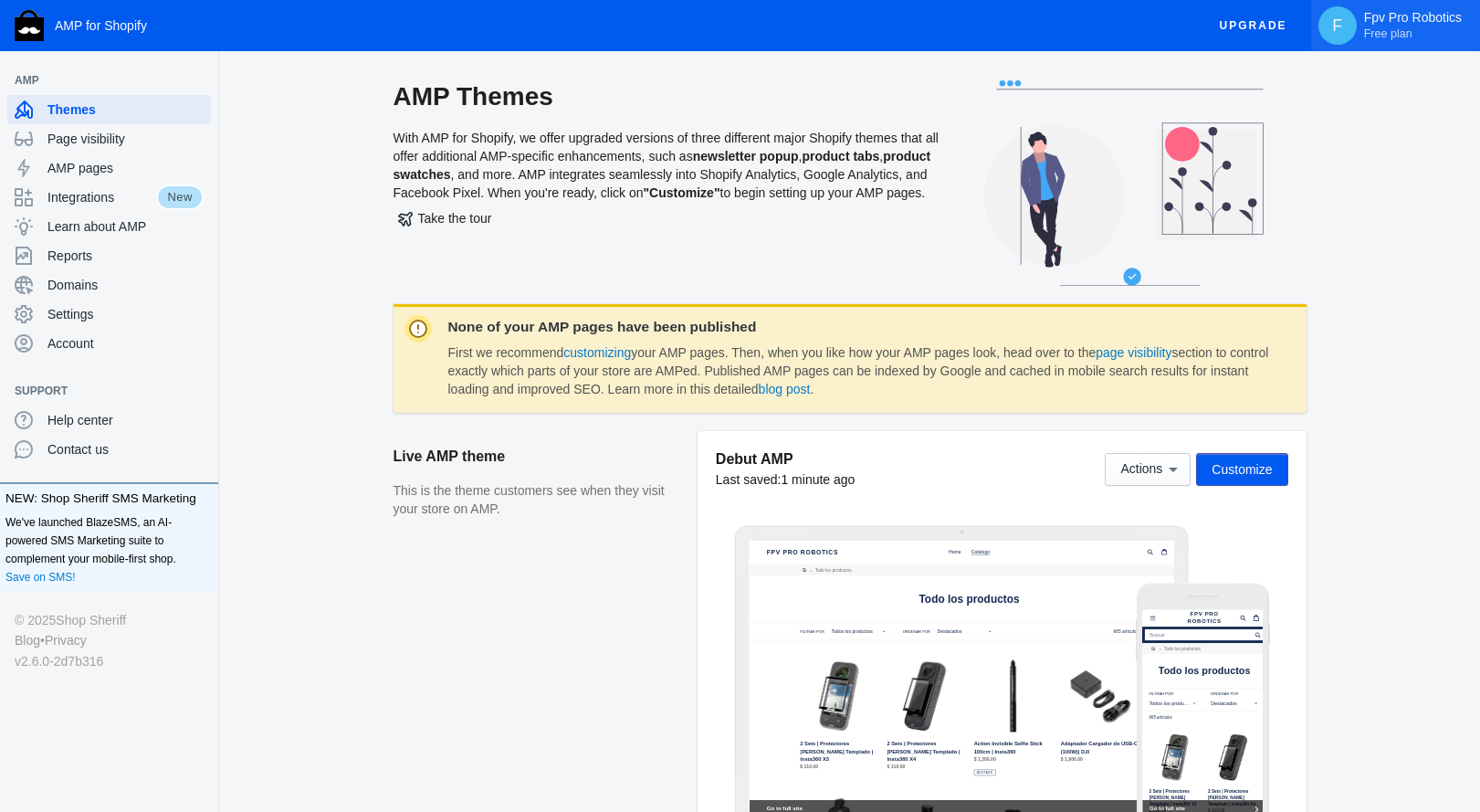
click at [1358, 10] on button "F Fpv Pro Robotics Free plan" at bounding box center [1396, 25] width 169 height 51
